Goal: Find specific page/section: Find specific page/section

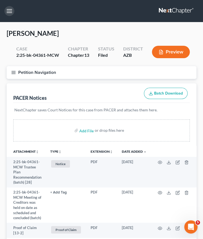
click at [10, 11] on button "button" at bounding box center [9, 11] width 10 height 10
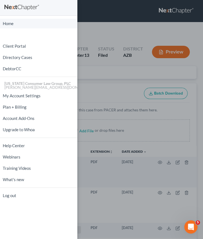
click at [12, 23] on link "Home" at bounding box center [38, 24] width 77 height 10
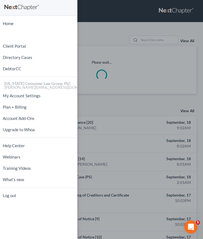
click at [149, 40] on div "Home New Case Client Portal Directory Cases DebtorCC [US_STATE] Consumer Law Gr…" at bounding box center [101, 119] width 203 height 239
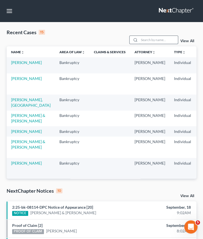
click at [149, 42] on input "search" at bounding box center [158, 40] width 39 height 8
type input "[PERSON_NAME]"
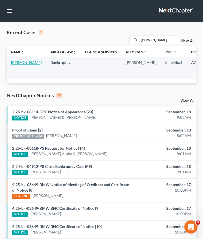
click at [15, 65] on link "[PERSON_NAME]" at bounding box center [26, 62] width 31 height 5
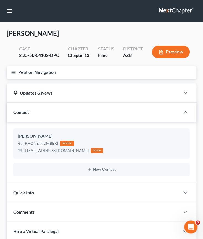
click at [12, 68] on button "Petition Navigation" at bounding box center [101, 72] width 189 height 13
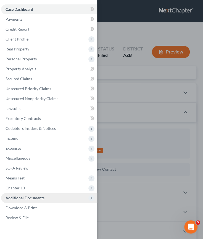
click at [23, 198] on span "Additional Documents" at bounding box center [25, 197] width 39 height 5
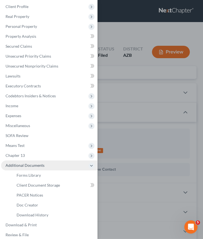
scroll to position [37, 0]
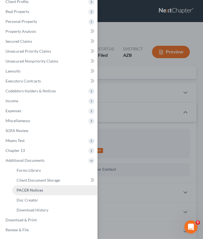
click at [31, 191] on span "PACER Notices" at bounding box center [30, 190] width 26 height 5
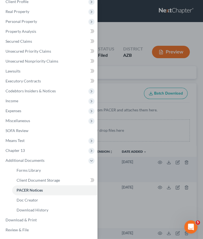
click at [116, 178] on div "Case Dashboard Payments Invoices Payments Payments Credit Report Client Profile" at bounding box center [101, 119] width 203 height 239
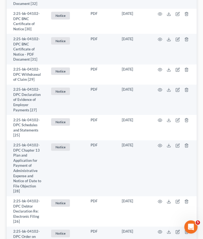
scroll to position [573, 0]
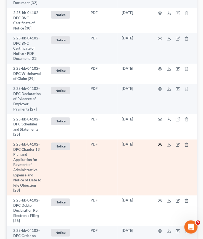
click at [158, 143] on icon "button" at bounding box center [160, 144] width 4 height 3
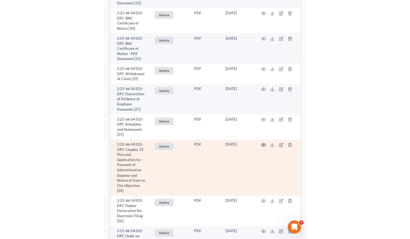
scroll to position [543, 0]
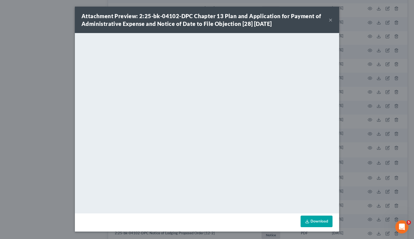
click at [202, 22] on button "×" at bounding box center [331, 20] width 4 height 7
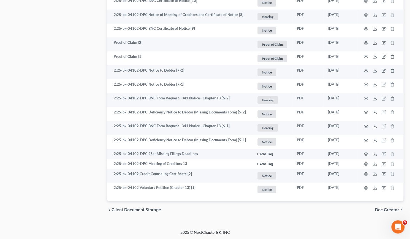
scroll to position [859, 0]
